Goal: Check status: Check status

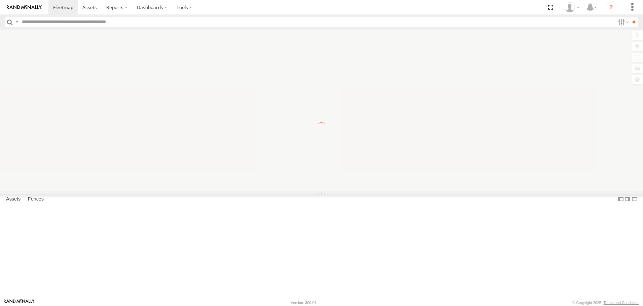
click at [0, 0] on label "×" at bounding box center [0, 0] width 0 height 0
click at [60, 8] on span at bounding box center [63, 7] width 20 height 6
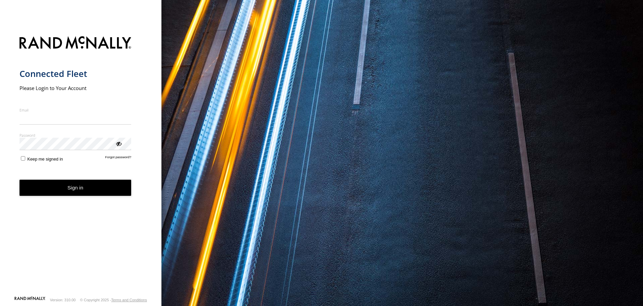
type input "**********"
click at [76, 195] on button "Sign in" at bounding box center [76, 188] width 112 height 16
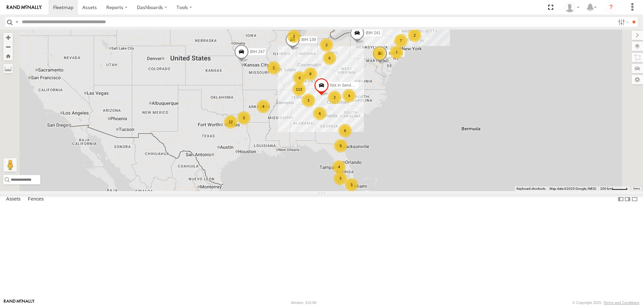
click at [0, 0] on span "Asset" at bounding box center [0, 0] width 0 height 0
click at [0, 0] on div "All Assets" at bounding box center [0, 0] width 0 height 0
